Goal: Transaction & Acquisition: Purchase product/service

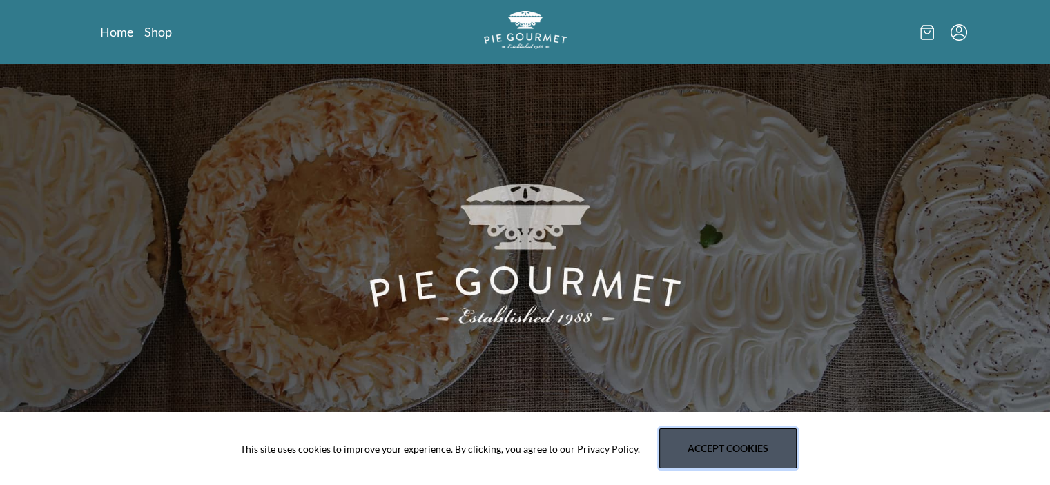
click at [700, 442] on button "Accept cookies" at bounding box center [727, 449] width 137 height 40
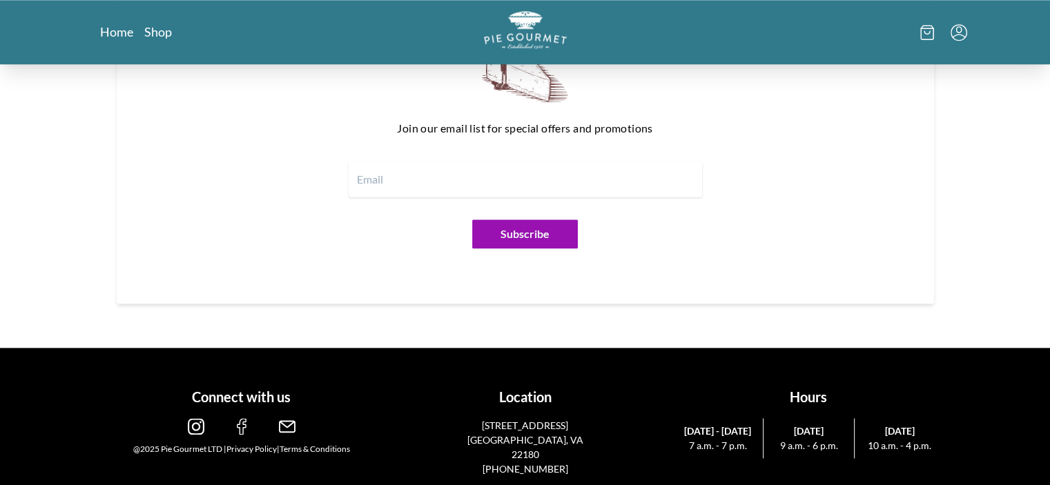
scroll to position [1737, 0]
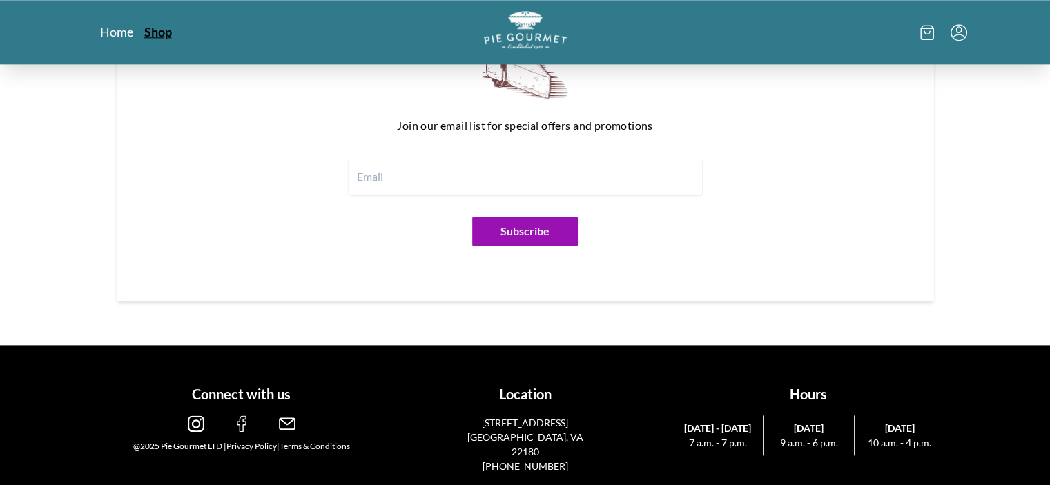
click at [150, 27] on link "Shop" at bounding box center [158, 31] width 28 height 17
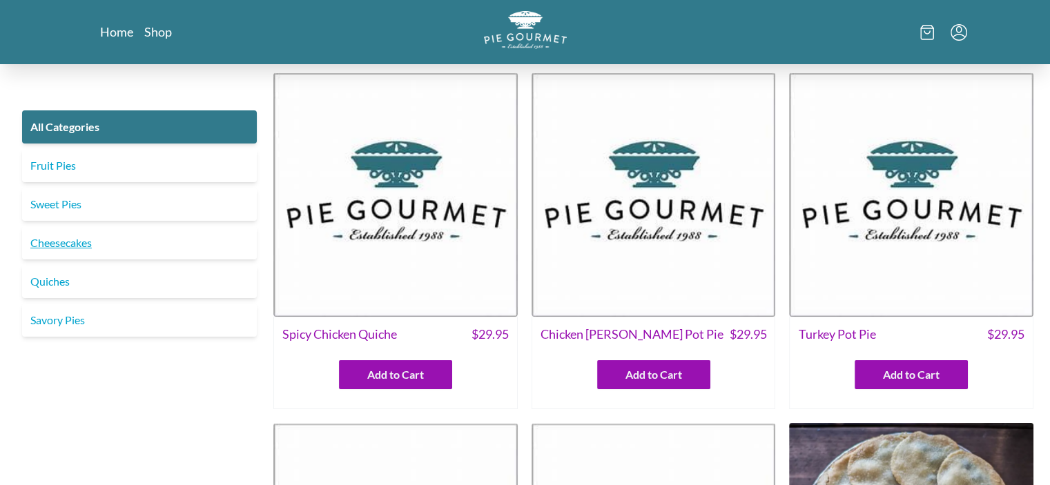
click at [139, 237] on link "Cheesecakes" at bounding box center [139, 242] width 235 height 33
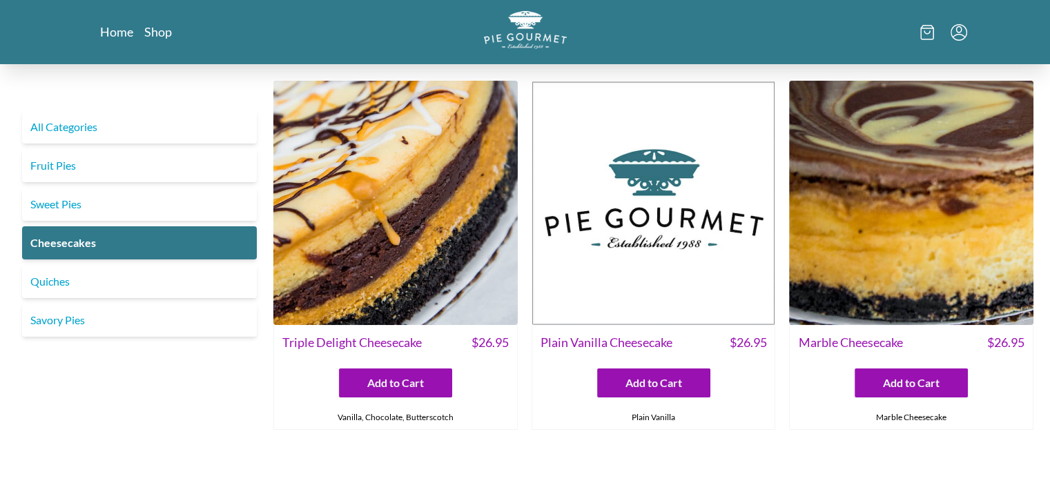
click at [808, 338] on span "Marble Cheesecake" at bounding box center [850, 342] width 104 height 19
click at [809, 335] on span "Marble Cheesecake" at bounding box center [850, 342] width 104 height 19
drag, startPoint x: 867, startPoint y: 339, endPoint x: 788, endPoint y: 331, distance: 79.1
click at [788, 331] on div "Triple Delight Cheesecake $ 26.95 Add to Cart Vanilla, Chocolate, Butterscotch …" at bounding box center [653, 255] width 760 height 349
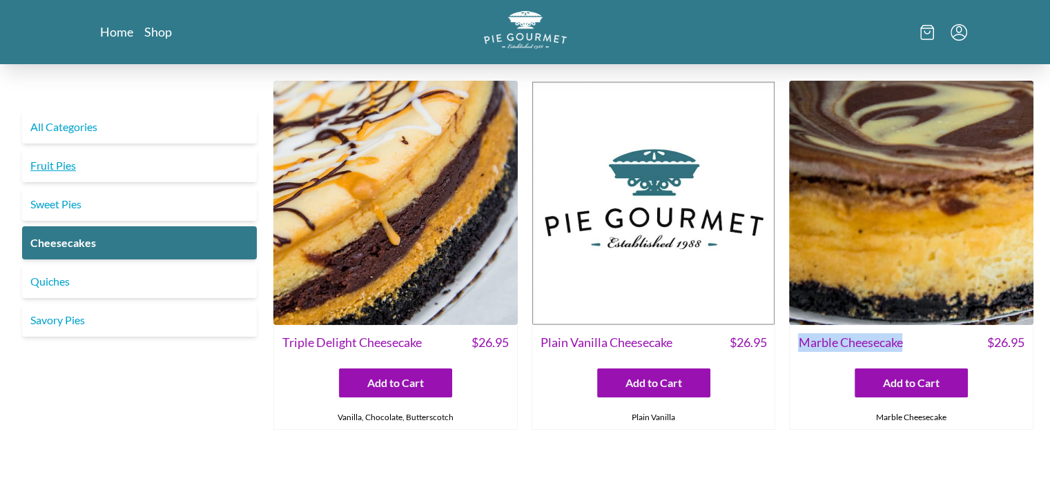
click at [61, 170] on link "Fruit Pies" at bounding box center [139, 165] width 235 height 33
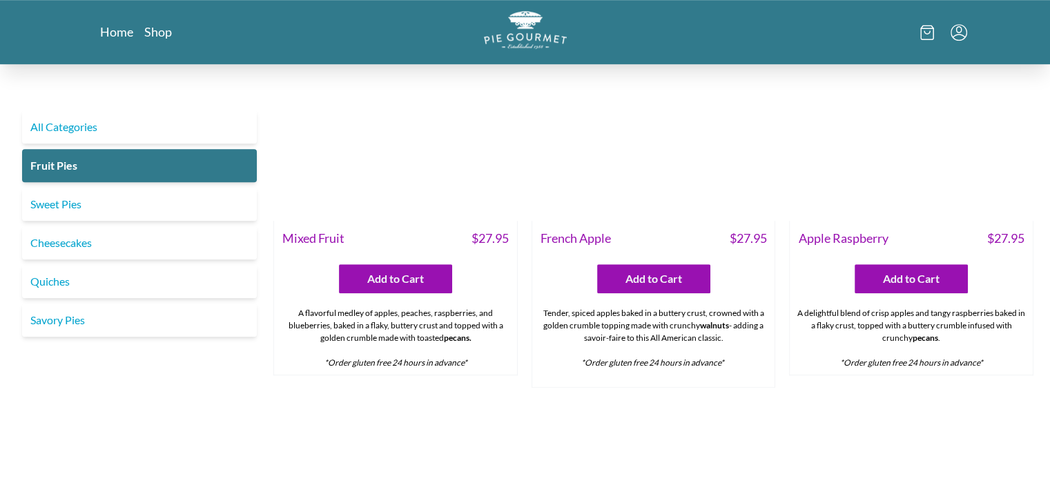
scroll to position [759, 0]
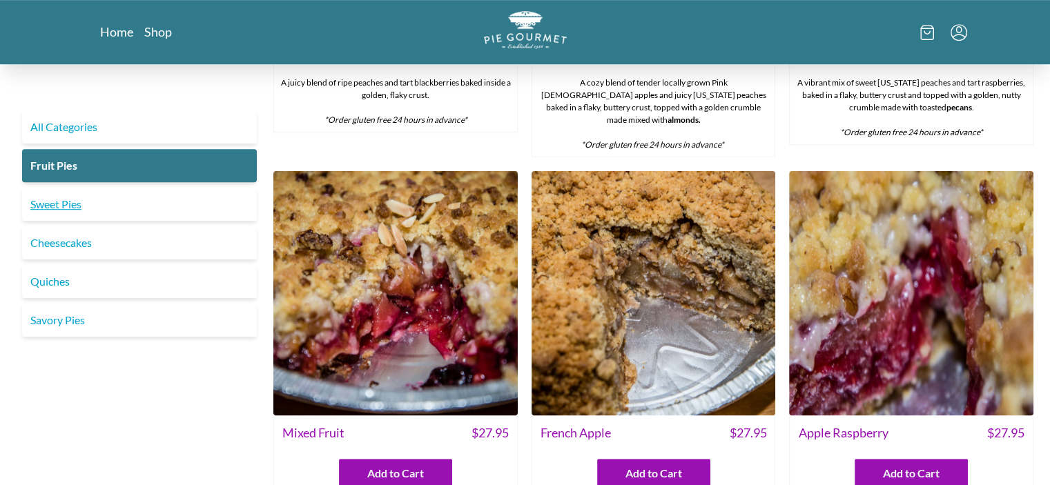
click at [39, 203] on link "Sweet Pies" at bounding box center [139, 204] width 235 height 33
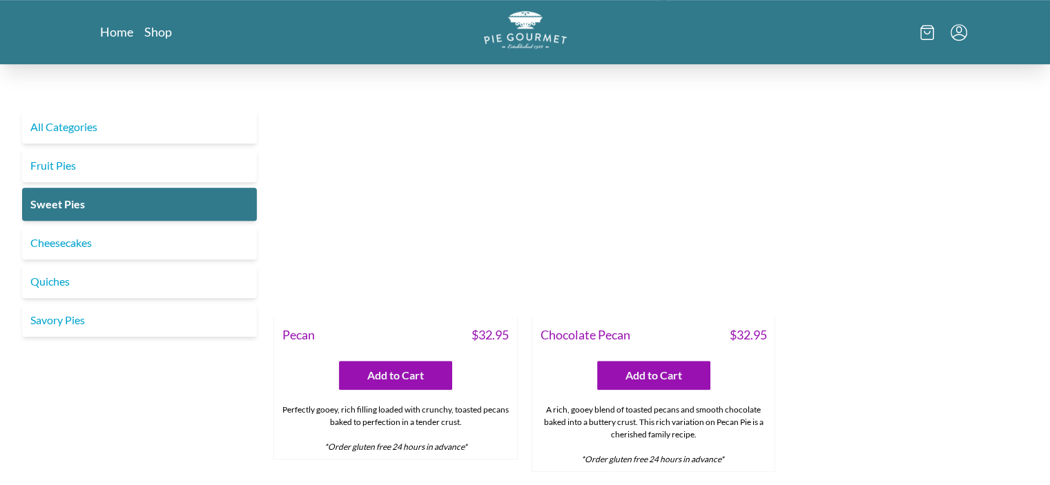
scroll to position [897, 0]
